Goal: Task Accomplishment & Management: Use online tool/utility

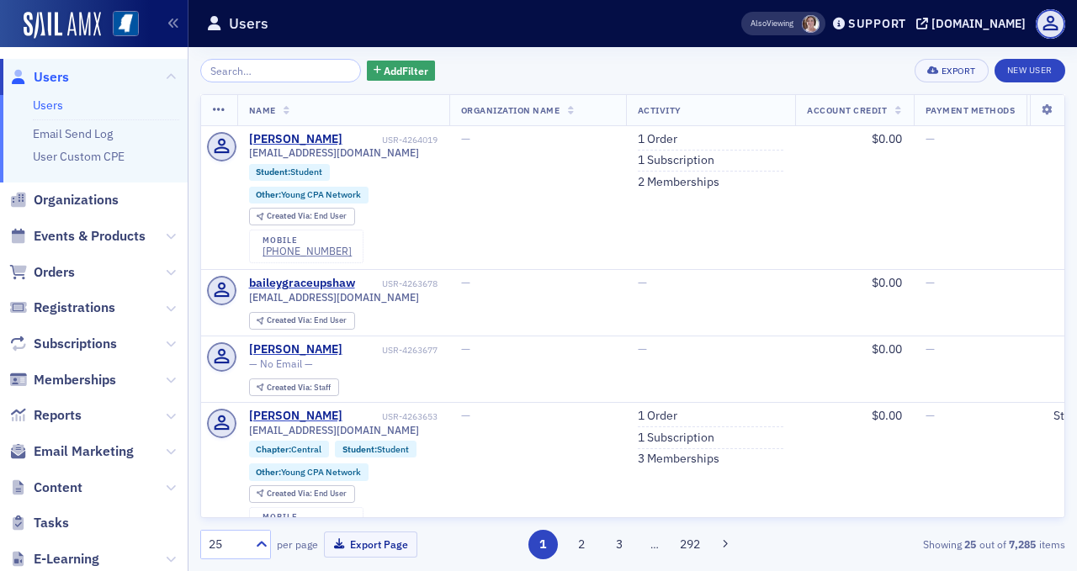
click at [384, 71] on span "Add Filter" at bounding box center [406, 70] width 45 height 15
click at [128, 233] on span "Events & Products" at bounding box center [90, 236] width 112 height 19
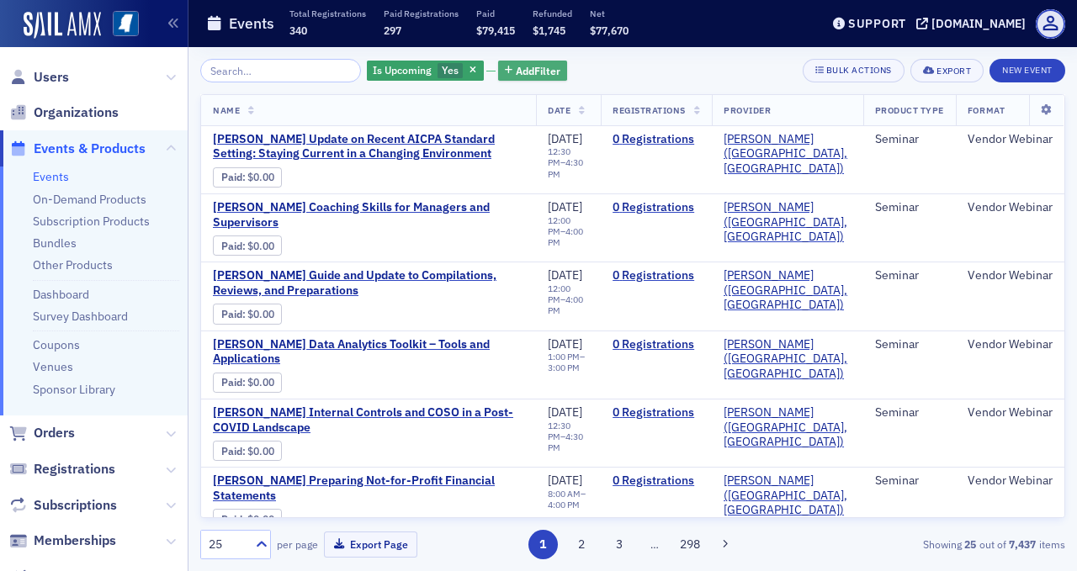
click at [526, 66] on span "Add Filter" at bounding box center [538, 70] width 45 height 15
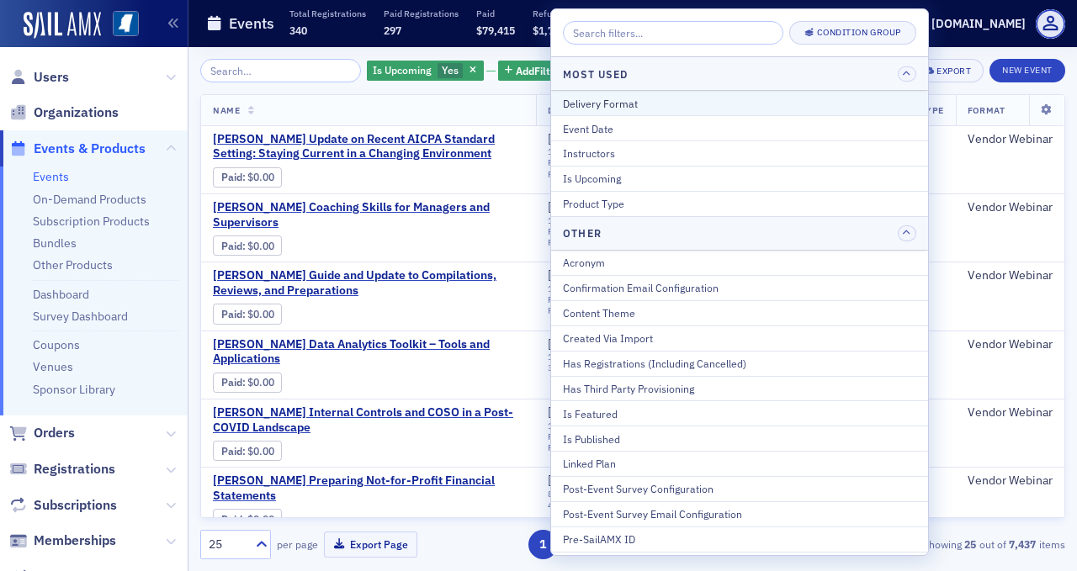
click at [595, 99] on div "Delivery Format" at bounding box center [739, 103] width 353 height 15
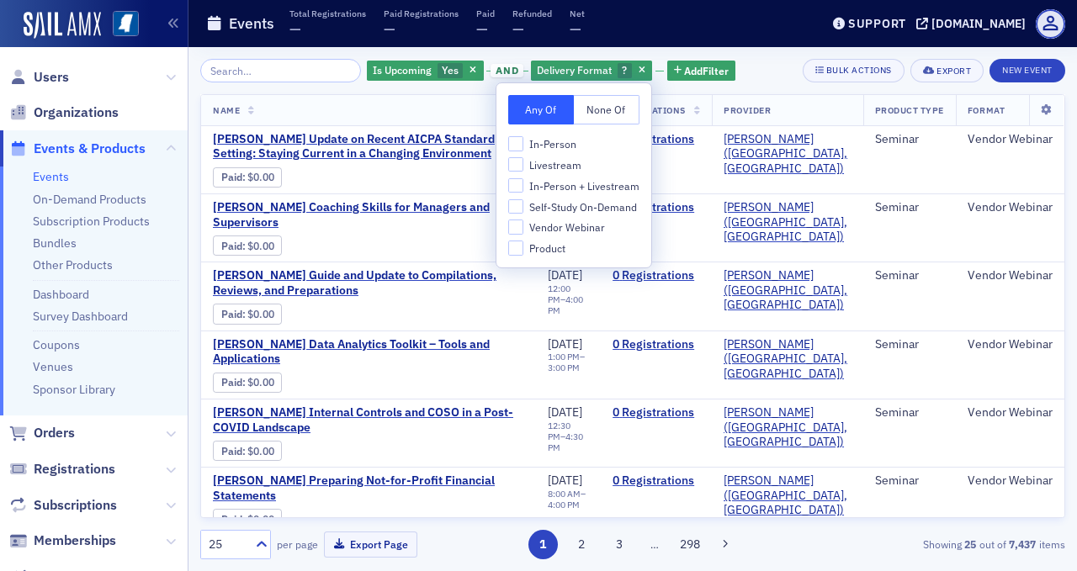
click at [574, 183] on span "In-Person + Livestream" at bounding box center [584, 186] width 110 height 14
click at [523, 183] on input "In-Person + Livestream" at bounding box center [515, 185] width 15 height 15
checkbox input "true"
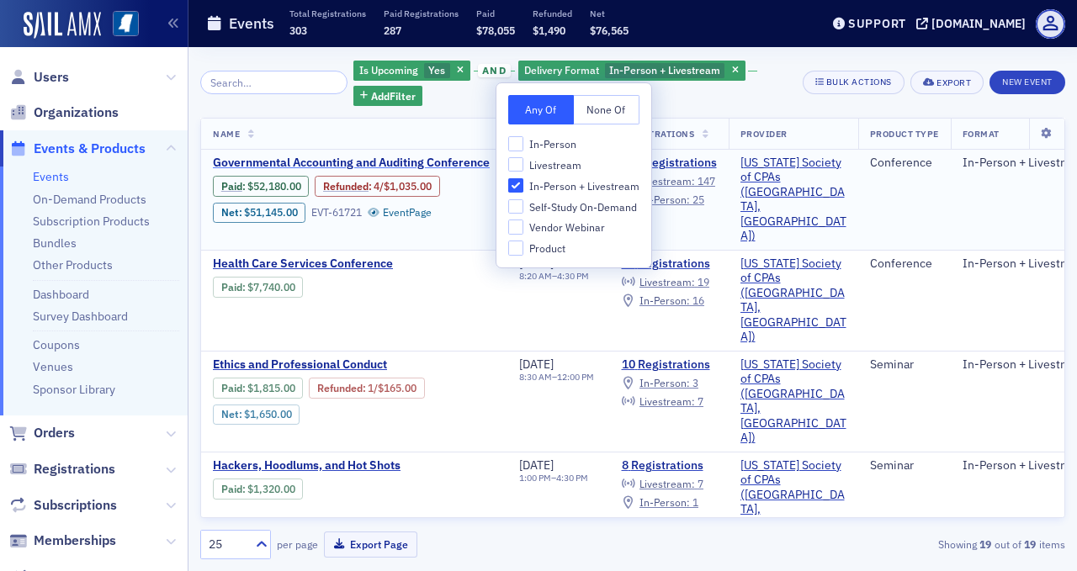
click at [357, 163] on span "Governmental Accounting and Auditing Conference" at bounding box center [354, 163] width 283 height 15
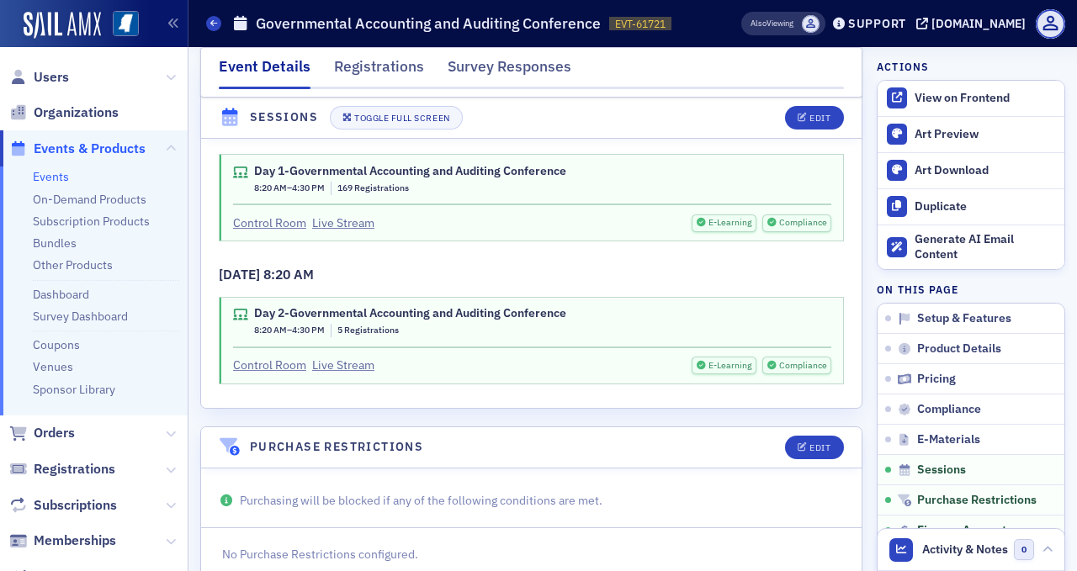
scroll to position [3533, 0]
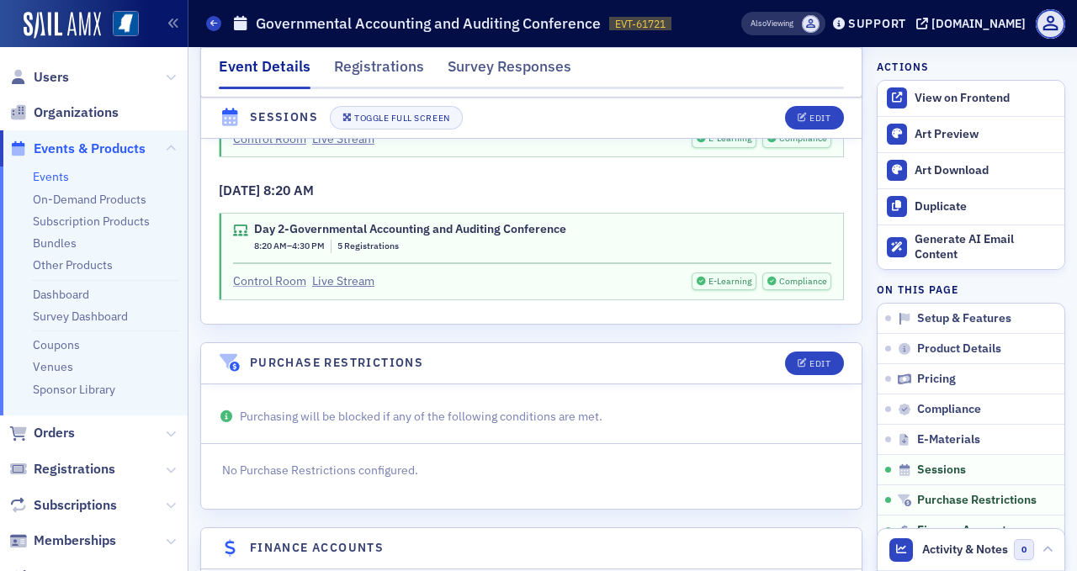
click at [291, 273] on link "Control Room" at bounding box center [269, 282] width 73 height 18
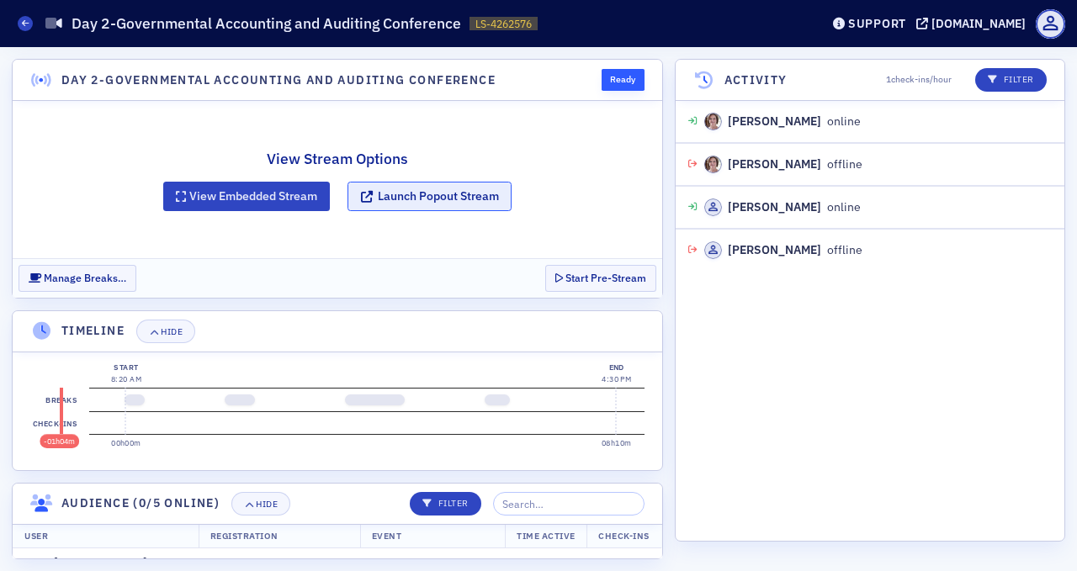
click at [420, 196] on button "Launch Popout Stream" at bounding box center [429, 196] width 164 height 29
